Goal: Information Seeking & Learning: Learn about a topic

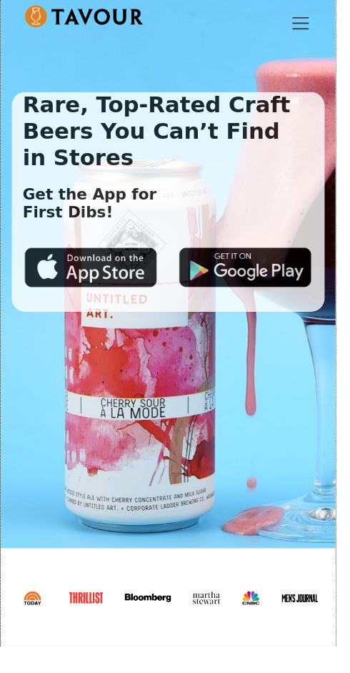
click at [318, 21] on div "menu" at bounding box center [313, 24] width 34 height 34
click at [330, 15] on div "menu" at bounding box center [313, 24] width 34 height 34
click at [322, 29] on div "menu" at bounding box center [313, 24] width 34 height 34
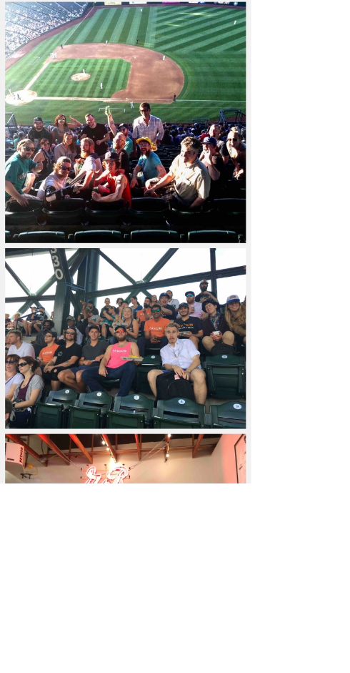
scroll to position [1621, 0]
